Goal: Task Accomplishment & Management: Manage account settings

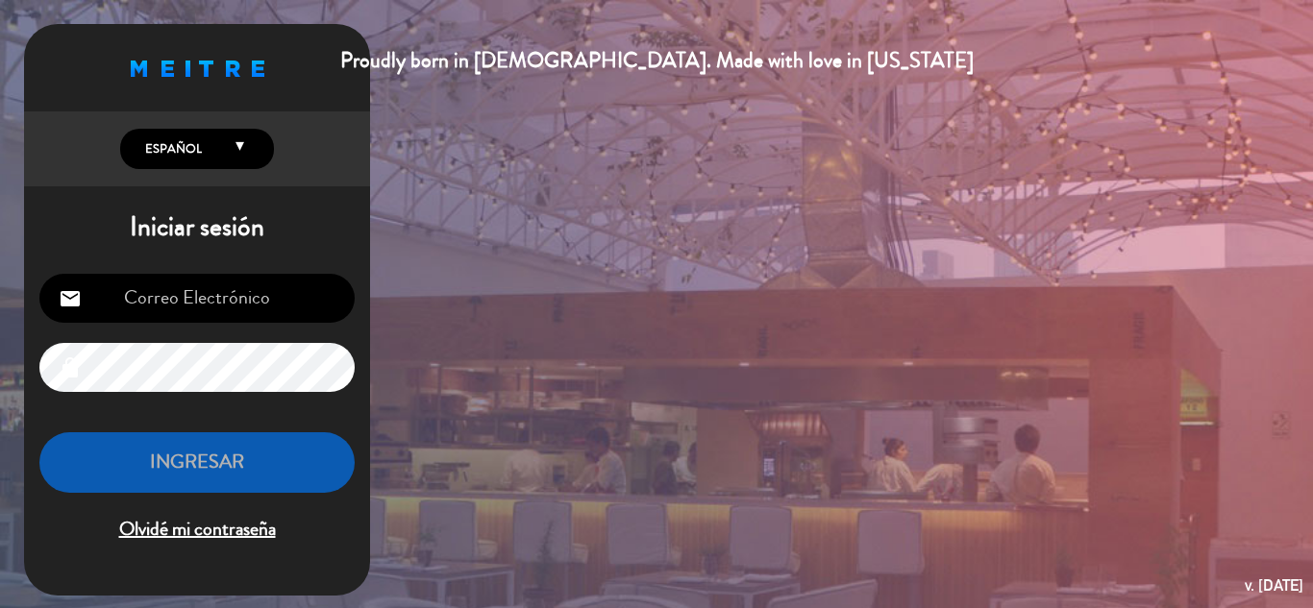
click at [249, 309] on input "email" at bounding box center [196, 298] width 315 height 49
type input "[EMAIL_ADDRESS][DOMAIN_NAME]"
click at [249, 309] on input "[EMAIL_ADDRESS][DOMAIN_NAME]" at bounding box center [196, 298] width 315 height 49
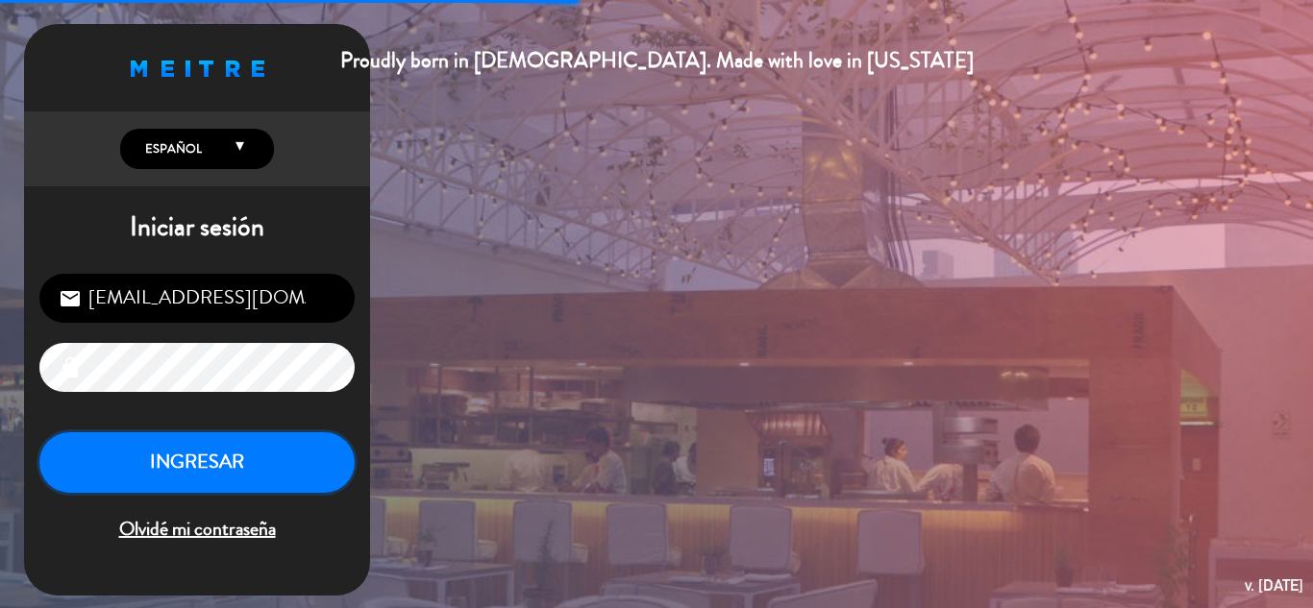
click at [228, 461] on button "INGRESAR" at bounding box center [196, 463] width 315 height 61
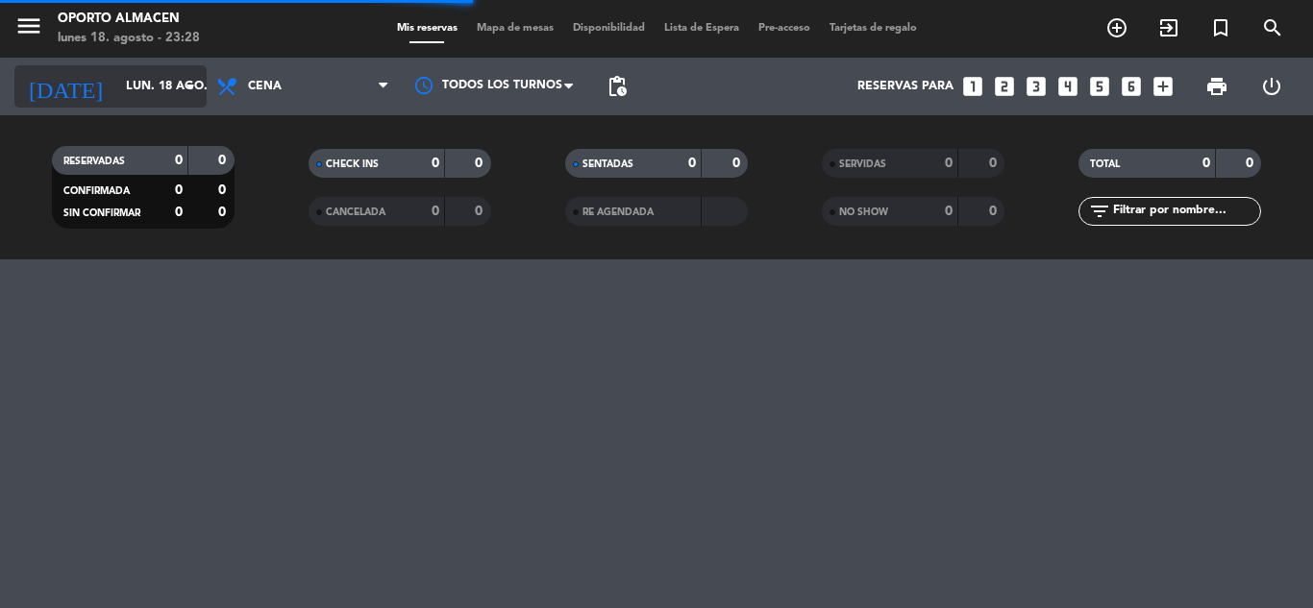
click at [161, 94] on input "lun. 18 ago." at bounding box center [197, 86] width 162 height 33
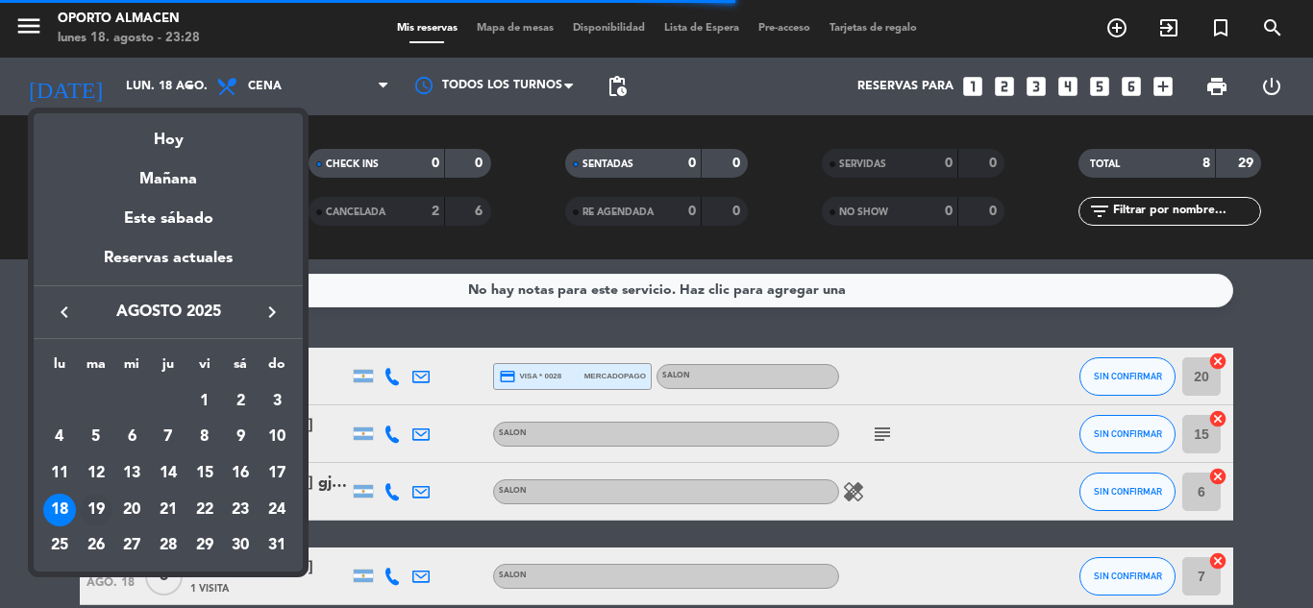
click at [103, 507] on div "19" at bounding box center [96, 510] width 33 height 33
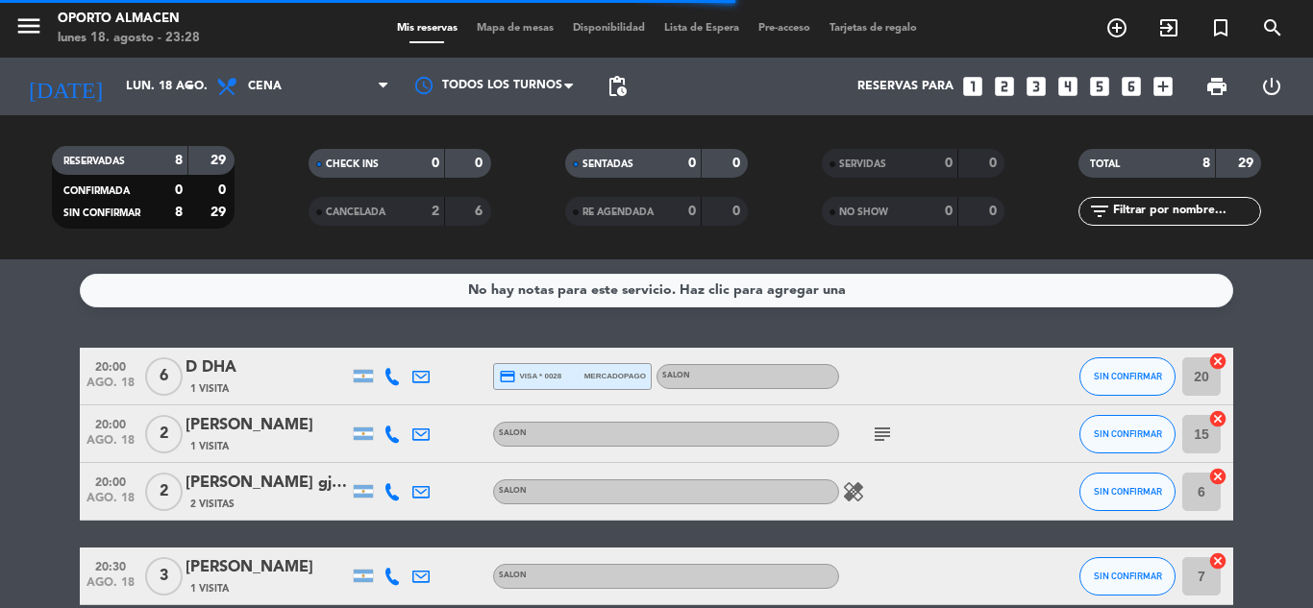
type input "[DATE] ago."
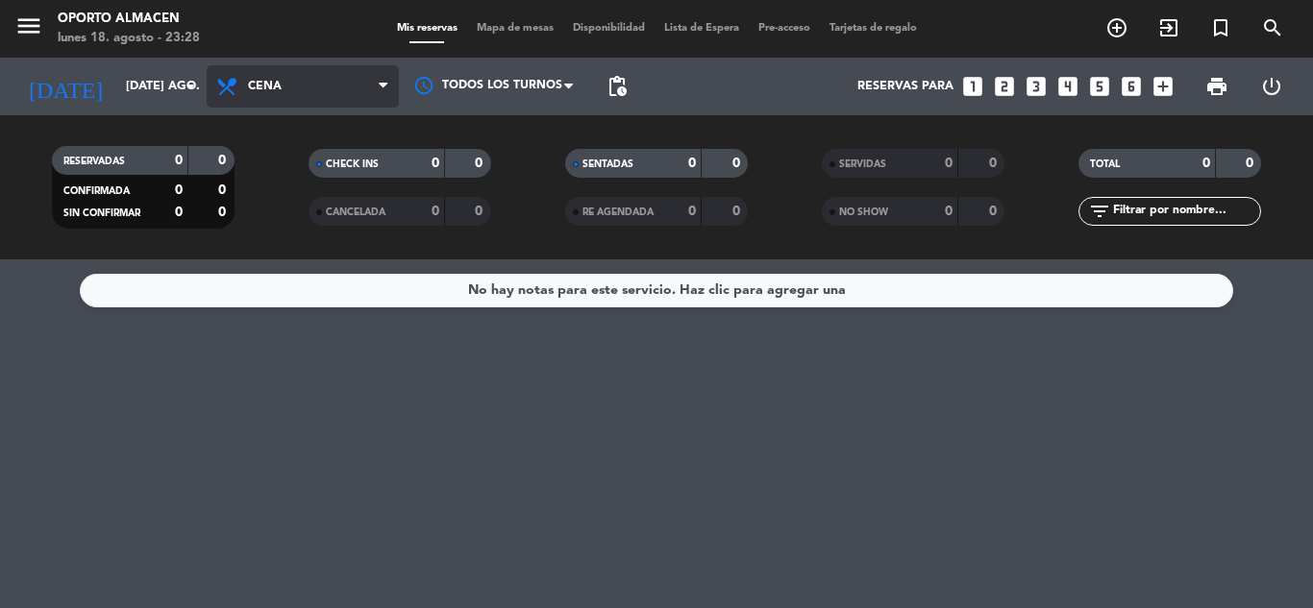
click at [334, 87] on span "Cena" at bounding box center [303, 86] width 192 height 42
click at [328, 174] on div "menu Oporto Almacen lunes 18. agosto - 23:28 Mis reservas Mapa de mesas Disponi…" at bounding box center [656, 130] width 1313 height 260
